Goal: Task Accomplishment & Management: Manage account settings

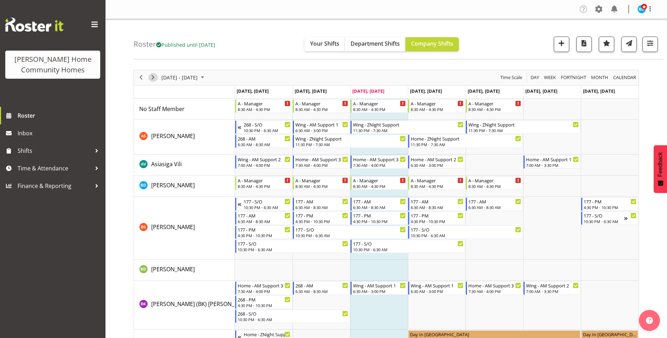
click at [150, 77] on span "Next" at bounding box center [153, 77] width 8 height 9
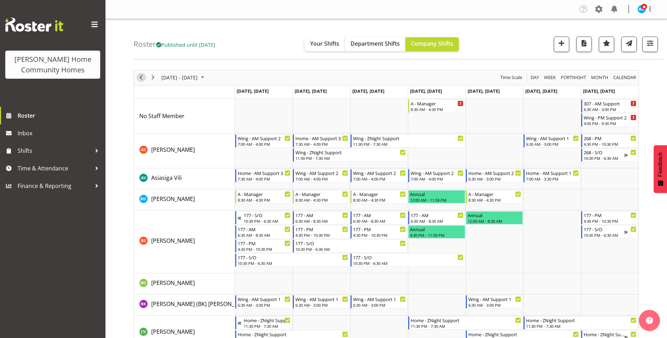
click at [139, 77] on span "Previous" at bounding box center [141, 77] width 8 height 9
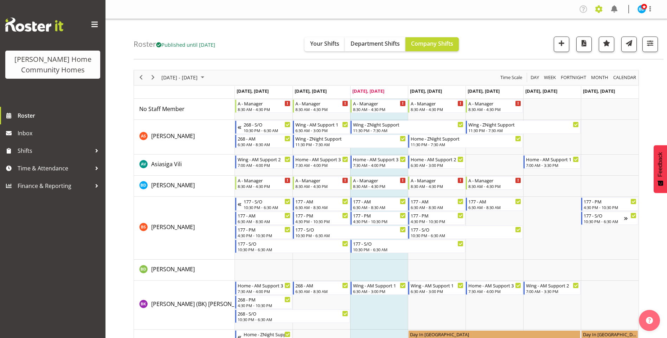
drag, startPoint x: 591, startPoint y: 10, endPoint x: 595, endPoint y: 9, distance: 3.6
click at [593, 10] on div "Company Settings Roles & Skills Tasks Jobs Employees Locations & Departments Ac…" at bounding box center [618, 10] width 82 height 12
click at [597, 8] on span at bounding box center [598, 9] width 11 height 11
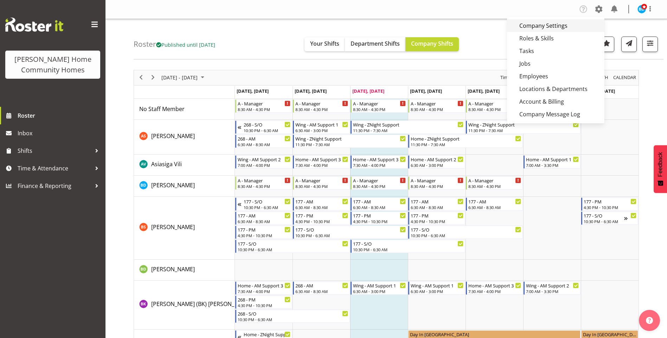
click at [551, 24] on link "Company Settings" at bounding box center [555, 25] width 97 height 13
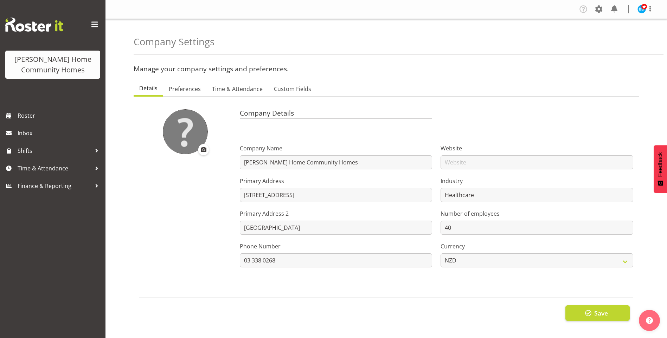
select select "myob"
click at [246, 87] on span "Time & Attendance" at bounding box center [237, 89] width 51 height 8
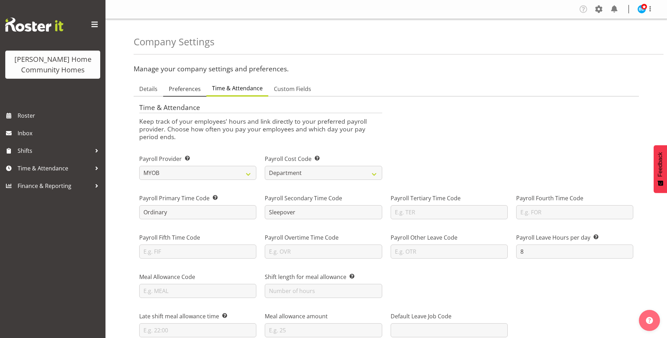
click at [189, 88] on span "Preferences" at bounding box center [185, 89] width 32 height 8
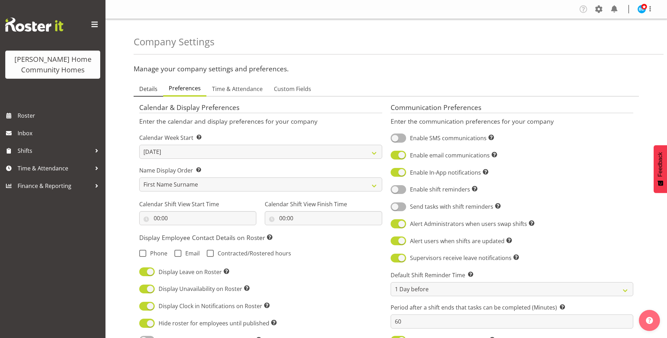
click at [150, 89] on span "Details" at bounding box center [148, 89] width 18 height 8
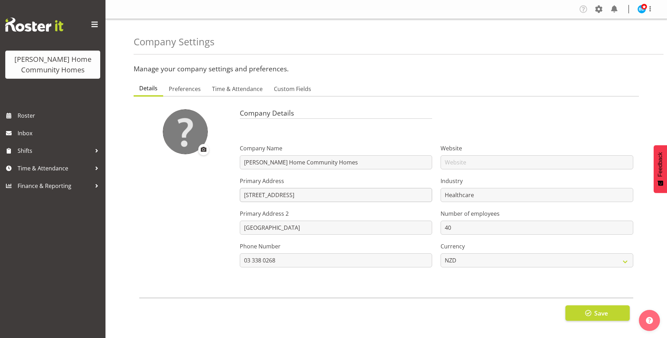
scroll to position [8, 0]
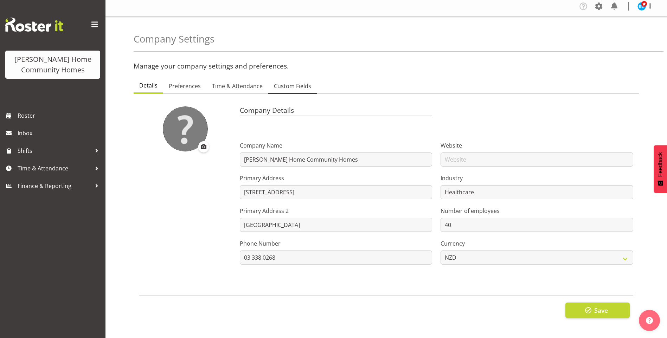
click at [292, 83] on span "Custom Fields" at bounding box center [292, 86] width 37 height 8
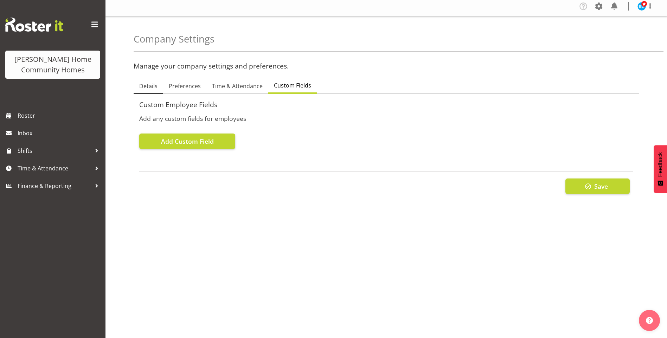
click at [150, 82] on span "Details" at bounding box center [148, 86] width 18 height 8
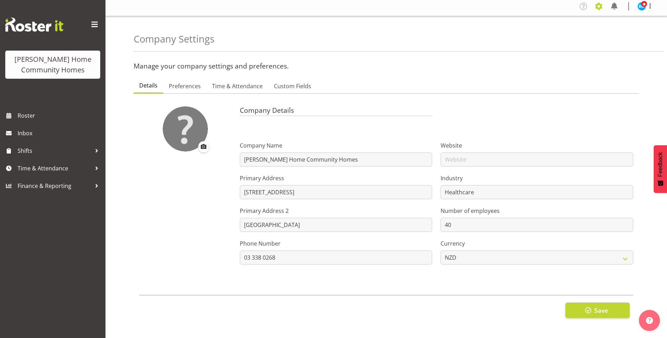
click at [598, 4] on span at bounding box center [598, 6] width 11 height 11
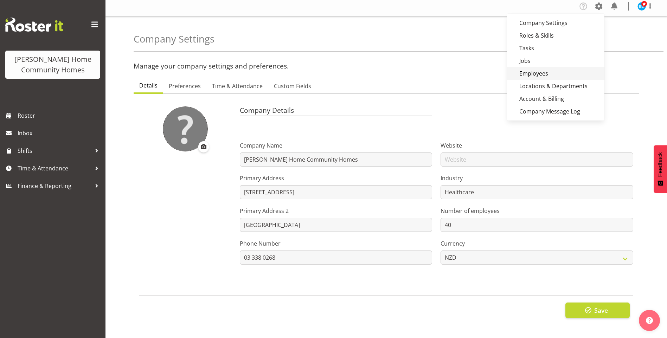
click at [538, 67] on link "Employees" at bounding box center [555, 73] width 97 height 13
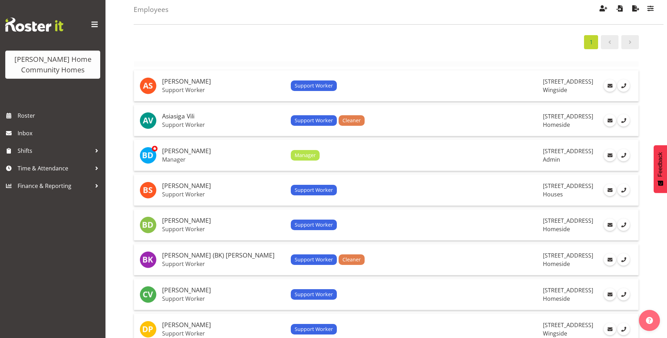
scroll to position [35, 0]
click at [195, 116] on h5 "Asiasiga Vili" at bounding box center [223, 115] width 123 height 7
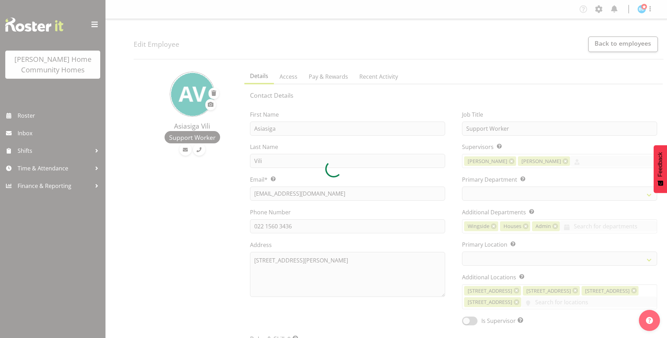
select select "TimelineWeek"
select select
select select "746"
select select "1067"
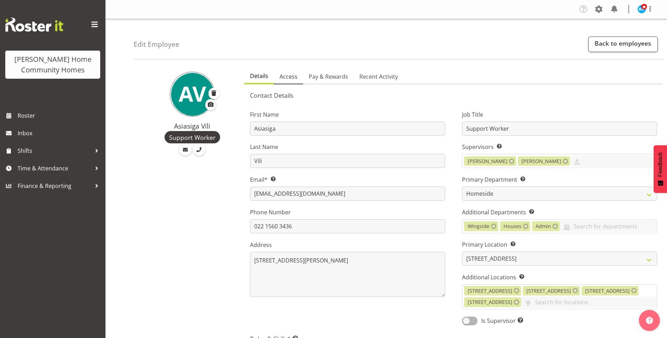
click at [299, 78] on link "Access" at bounding box center [288, 77] width 29 height 15
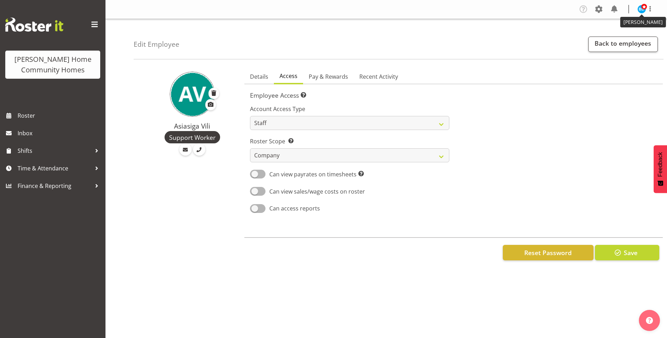
click at [642, 9] on span at bounding box center [644, 7] width 6 height 6
click at [617, 40] on link "Log Out" at bounding box center [619, 37] width 67 height 13
